Goal: Information Seeking & Learning: Learn about a topic

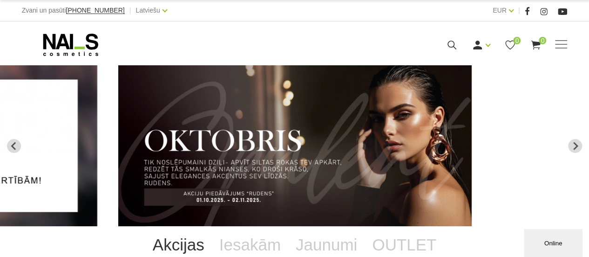
click at [547, 241] on div "Online" at bounding box center [553, 243] width 45 height 7
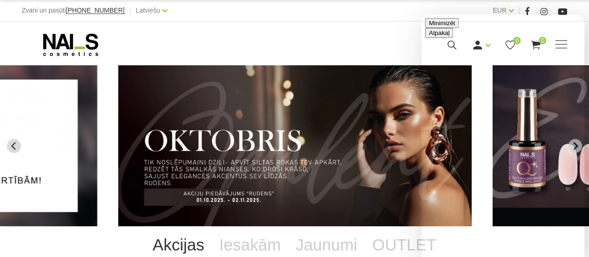
click at [459, 24] on button "Minimizēt" at bounding box center [442, 23] width 34 height 10
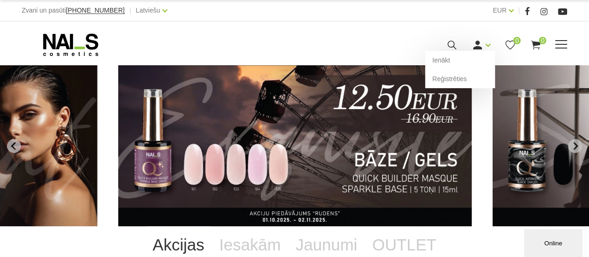
click at [477, 48] on use at bounding box center [477, 45] width 9 height 9
click at [456, 59] on link "Ienākt" at bounding box center [460, 60] width 70 height 19
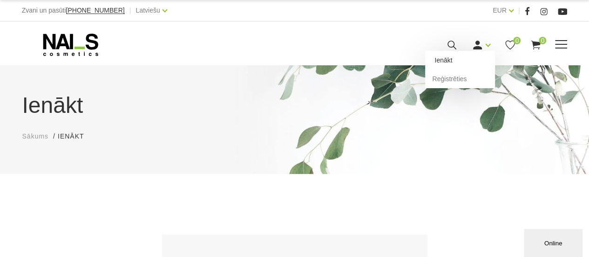
type input "[PERSON_NAME][EMAIL_ADDRESS][DOMAIN_NAME]"
click at [463, 57] on link "Ienākt" at bounding box center [460, 60] width 70 height 19
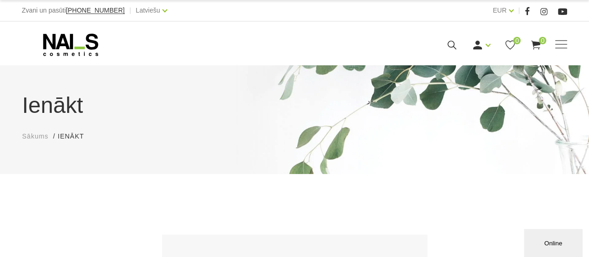
type input "[PERSON_NAME][EMAIL_ADDRESS][DOMAIN_NAME]"
click at [69, 136] on li "Ienākt Ienākt" at bounding box center [75, 136] width 35 height 10
click at [42, 137] on span "Sākums" at bounding box center [35, 135] width 27 height 7
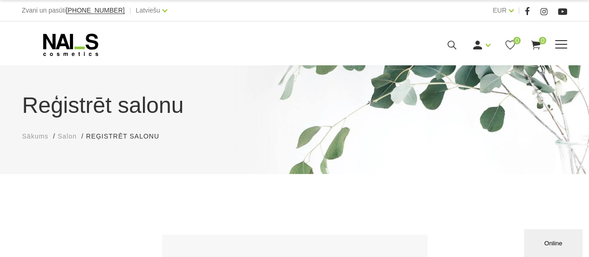
click at [564, 44] on span at bounding box center [561, 44] width 12 height 1
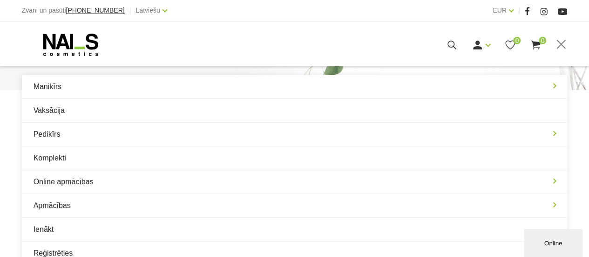
scroll to position [89, 0]
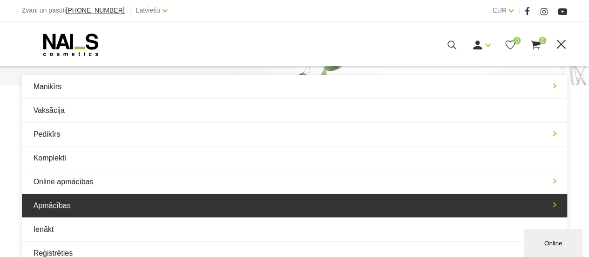
click at [139, 200] on link "Apmācības" at bounding box center [295, 205] width 546 height 23
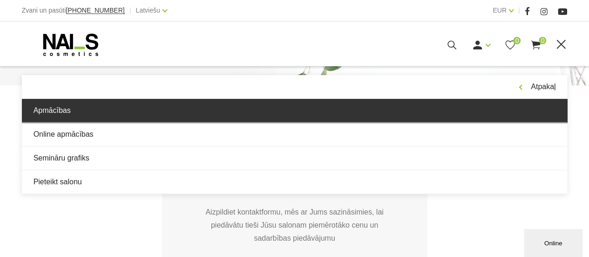
click at [124, 114] on link "Apmācības" at bounding box center [295, 110] width 546 height 23
click at [124, 115] on link "Apmācības" at bounding box center [295, 110] width 546 height 23
click at [58, 110] on link "Apmācības" at bounding box center [295, 110] width 546 height 23
